Goal: Task Accomplishment & Management: Use online tool/utility

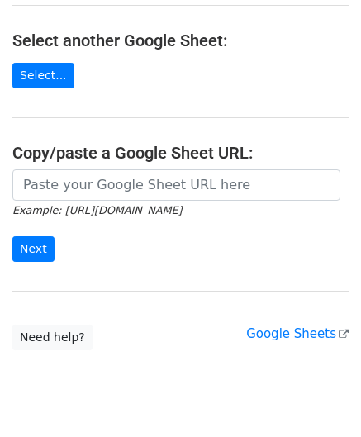
scroll to position [217, 0]
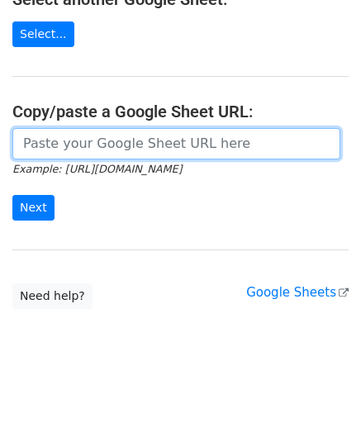
click at [76, 143] on input "url" at bounding box center [176, 143] width 328 height 31
paste input "[URL][DOMAIN_NAME]"
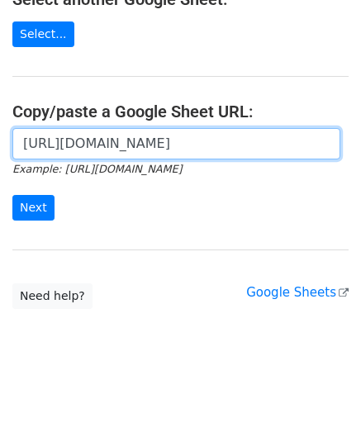
scroll to position [0, 357]
type input "[URL][DOMAIN_NAME]"
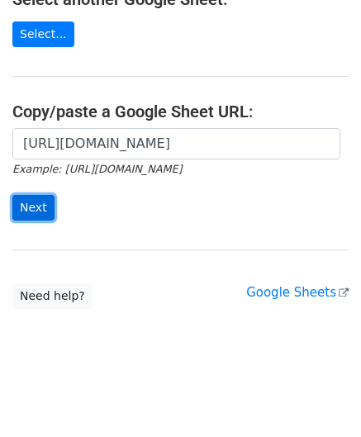
click at [32, 202] on input "Next" at bounding box center [33, 208] width 42 height 26
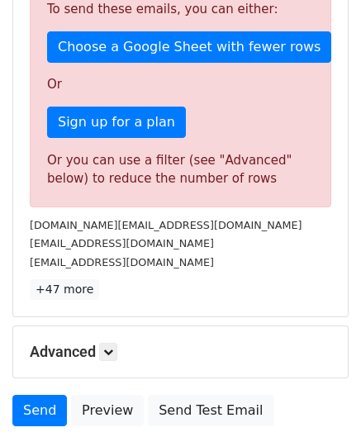
scroll to position [558, 0]
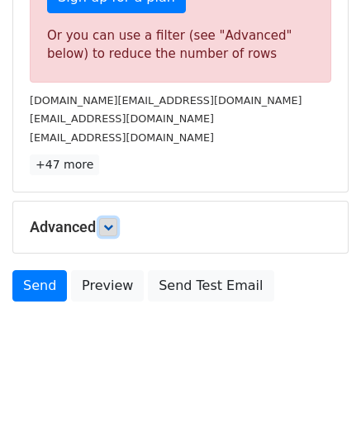
click at [117, 227] on link at bounding box center [108, 227] width 18 height 18
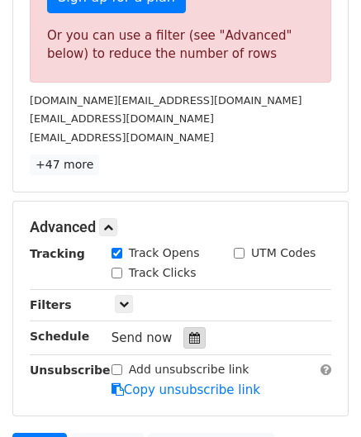
click at [192, 335] on div at bounding box center [195, 337] width 22 height 21
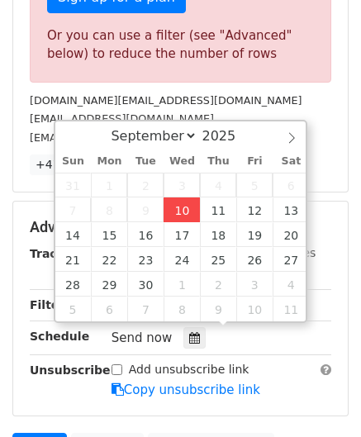
type input "2025-09-10 12:00"
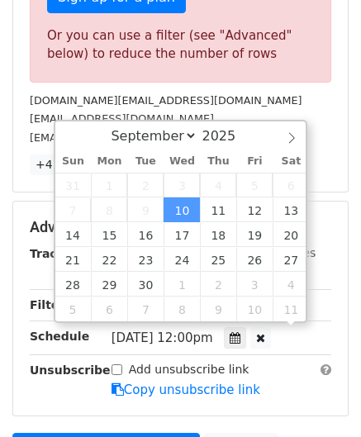
scroll to position [0, 0]
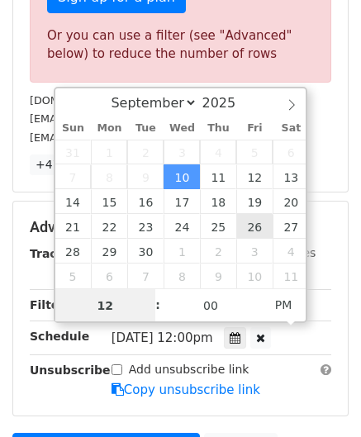
paste input "6"
type input "6"
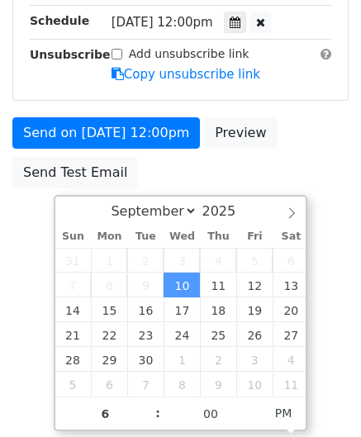
type input "2025-09-10 18:00"
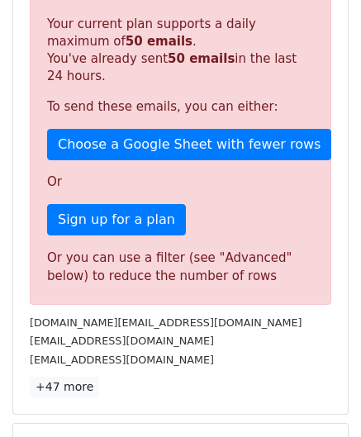
scroll to position [758, 0]
